Goal: Task Accomplishment & Management: Manage account settings

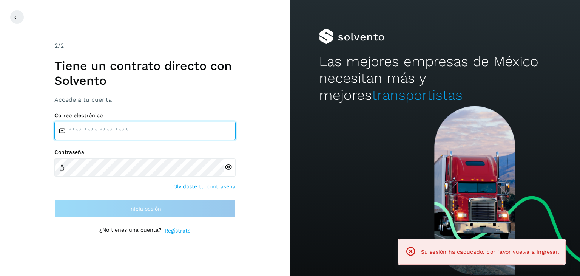
click at [84, 122] on input "email" at bounding box center [144, 131] width 181 height 18
type input "**********"
